Goal: Find contact information: Find contact information

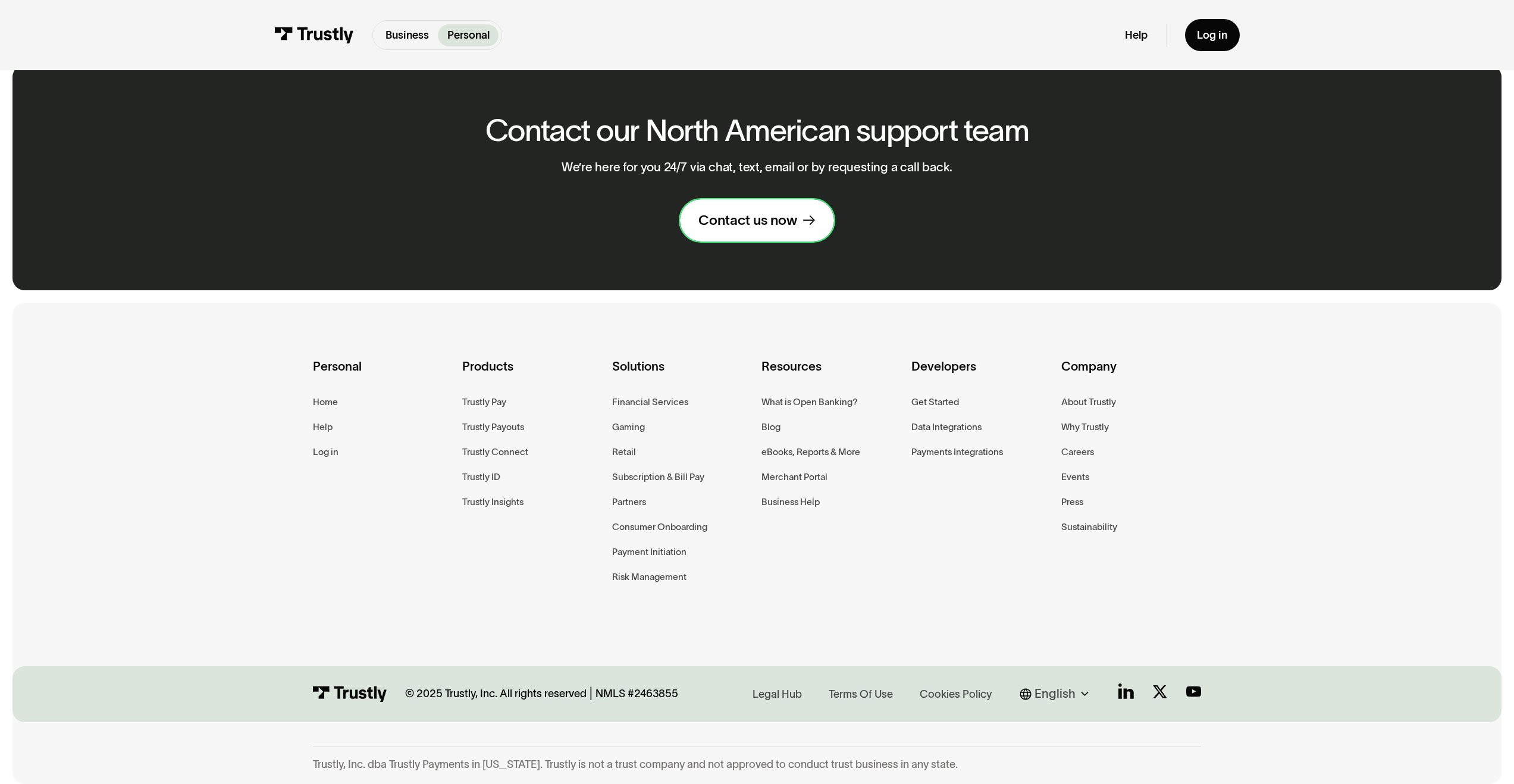
click at [737, 218] on div "Contact us now" at bounding box center [748, 220] width 99 height 18
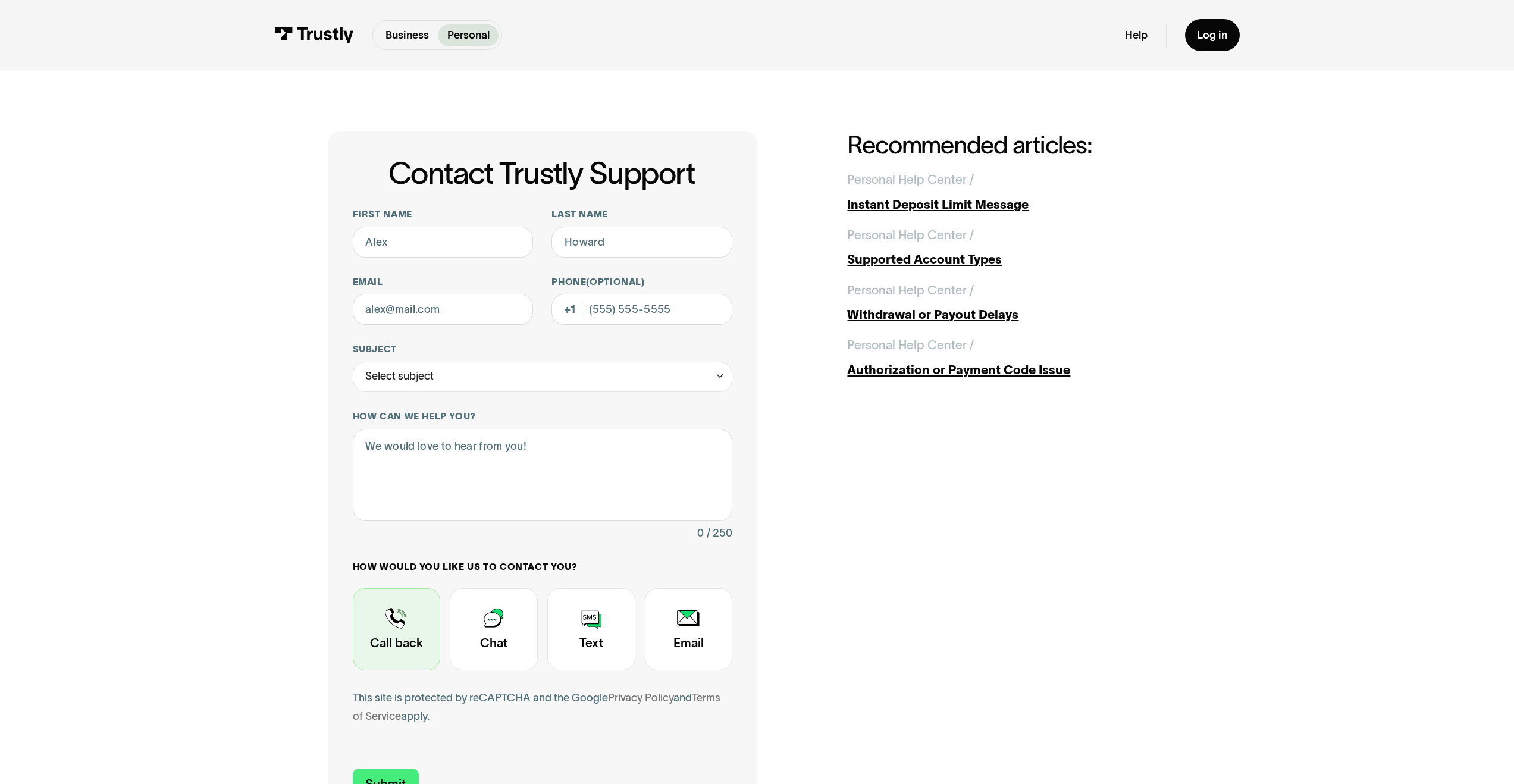
click at [411, 631] on div "Contact Trustly Support" at bounding box center [397, 629] width 88 height 82
